Goal: Transaction & Acquisition: Purchase product/service

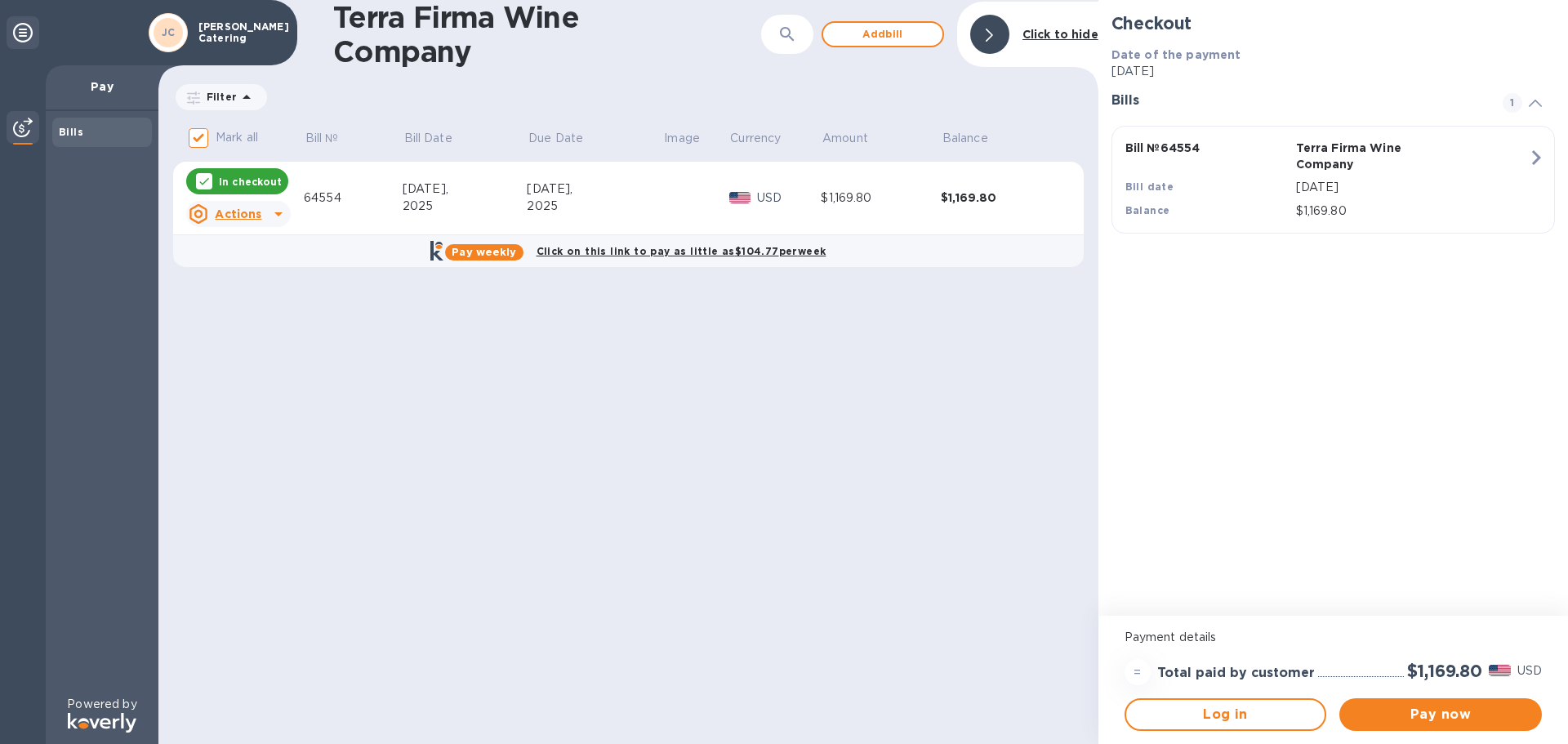
click at [273, 213] on icon at bounding box center [278, 214] width 20 height 20
click at [256, 283] on b "Open bill" at bounding box center [260, 279] width 55 height 13
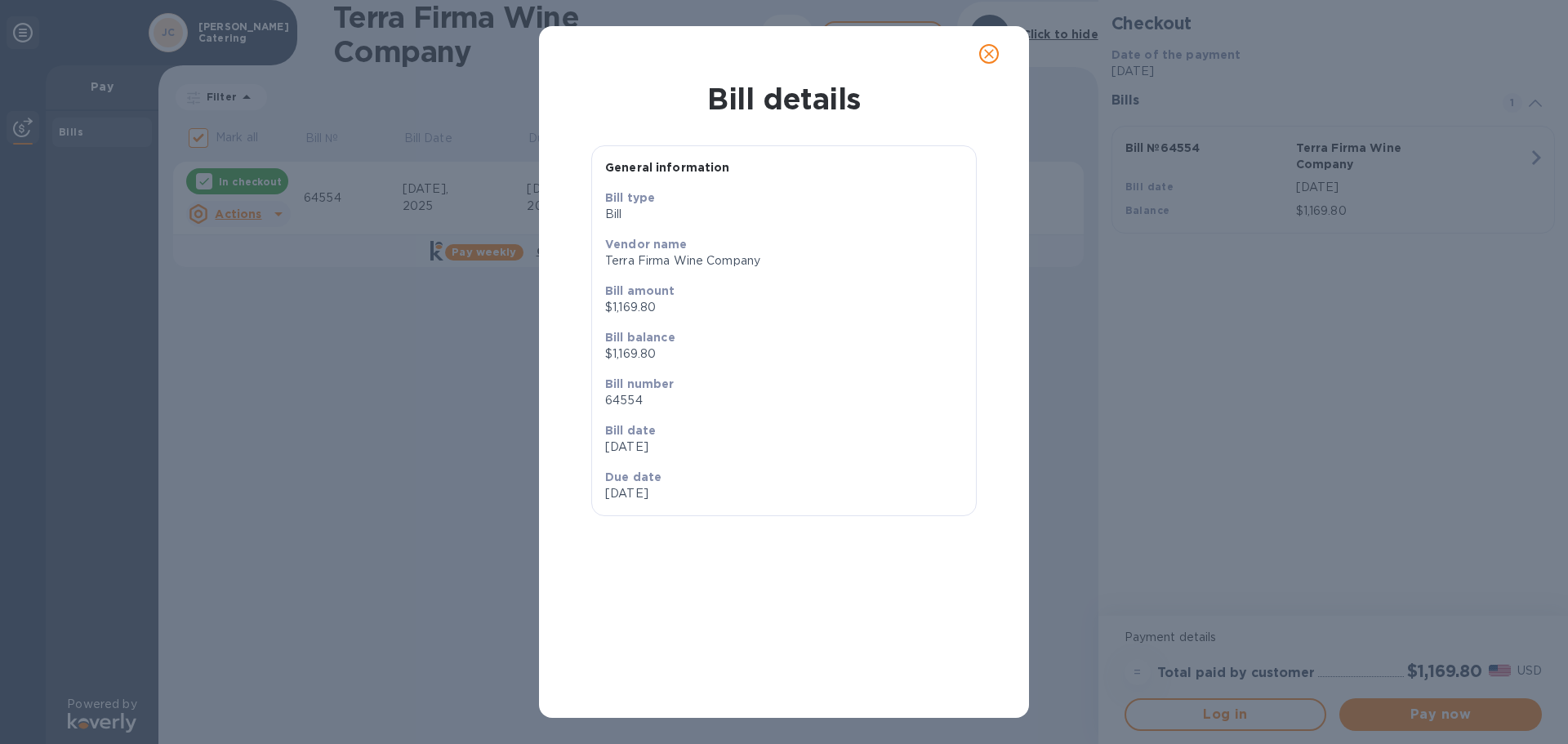
click at [987, 56] on icon "close" at bounding box center [988, 53] width 9 height 9
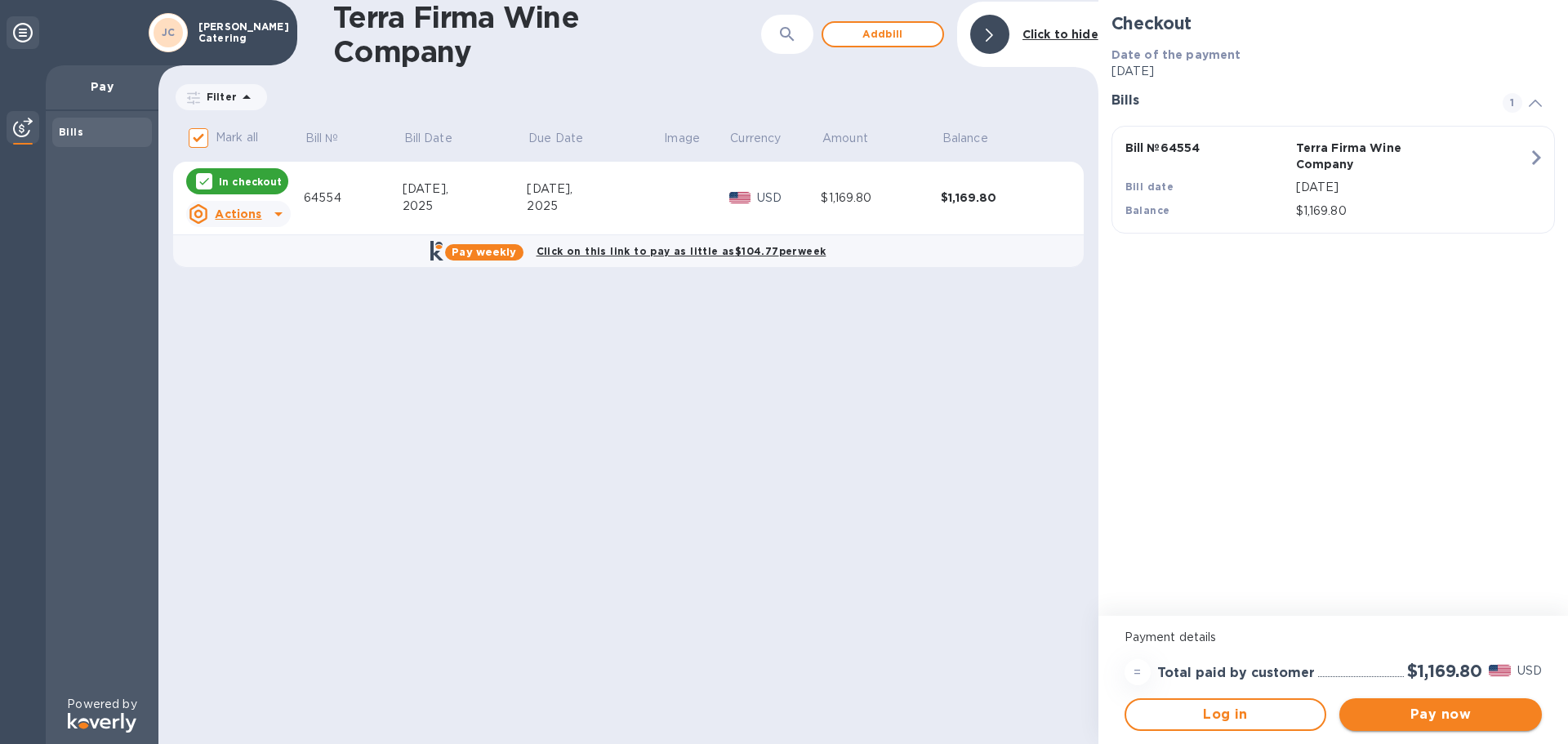
click at [1477, 721] on span "Pay now" at bounding box center [1440, 714] width 177 height 20
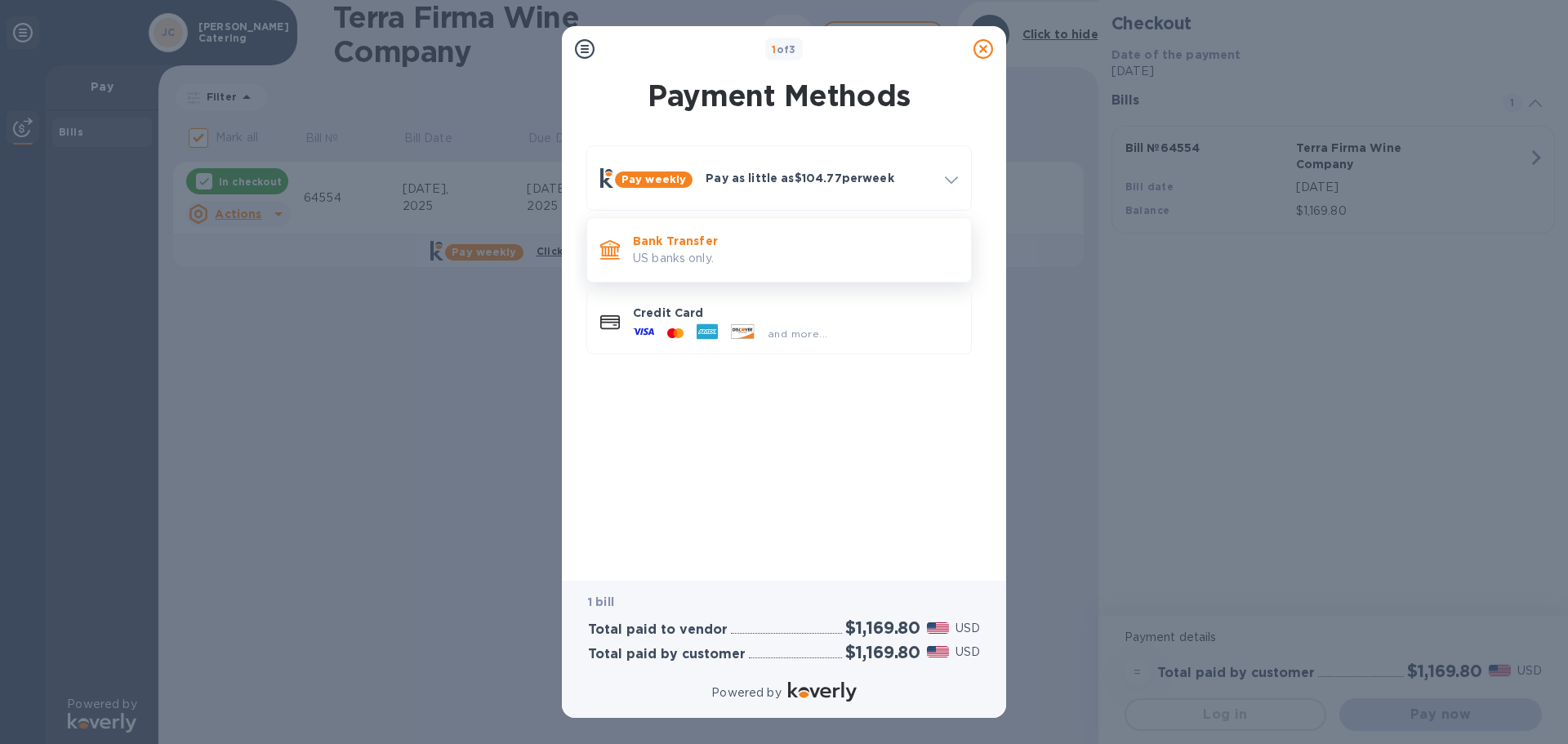
click at [792, 258] on p "US banks only." at bounding box center [795, 259] width 325 height 17
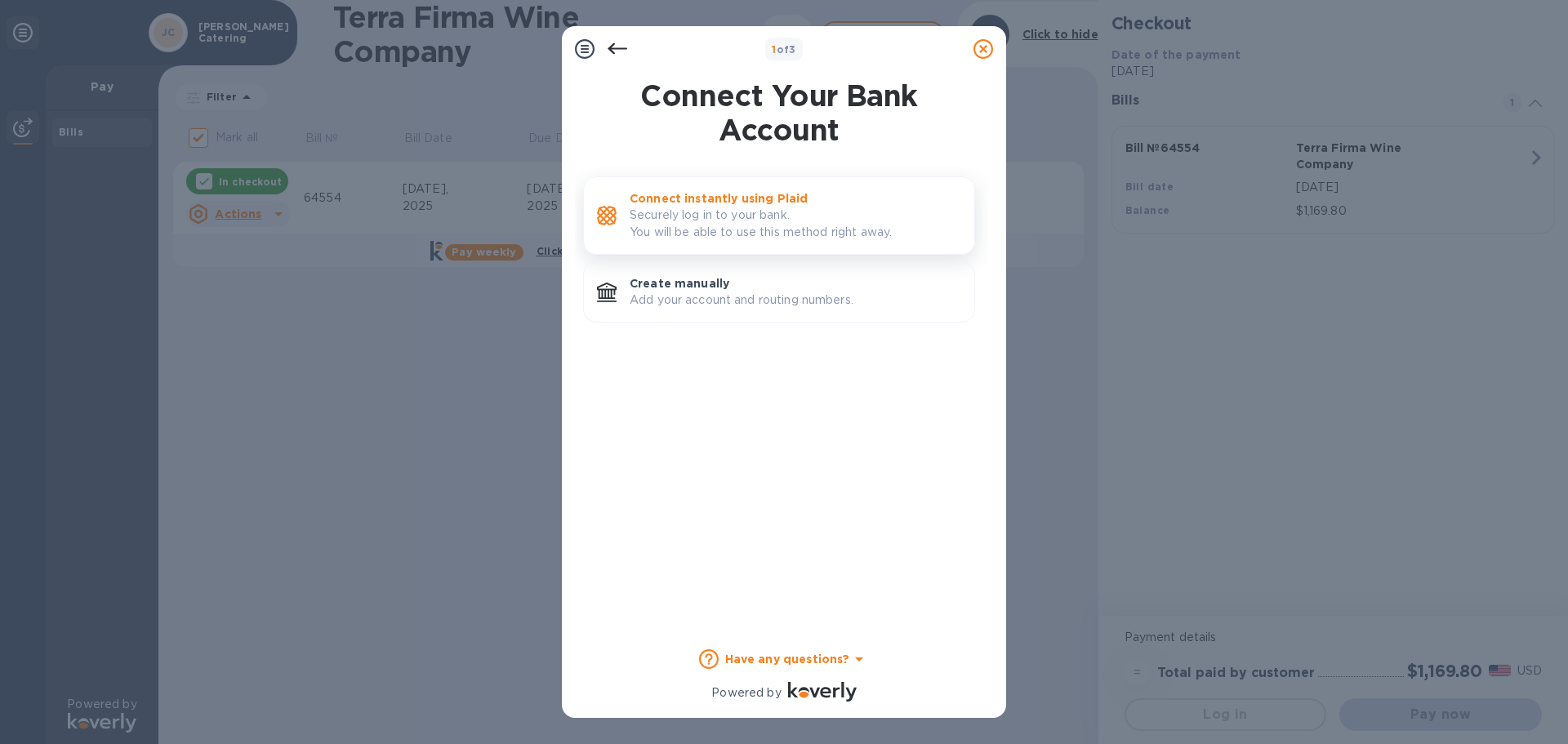
click at [801, 210] on p "Securely log in to your bank. You will be able to use this method right away." at bounding box center [795, 224] width 331 height 34
